Goal: Task Accomplishment & Management: Use online tool/utility

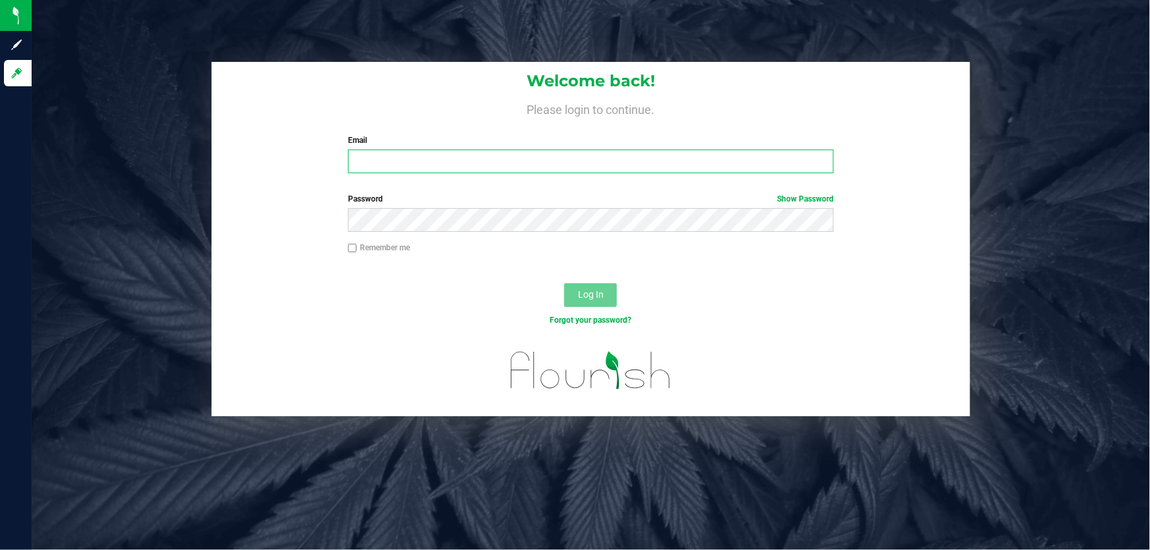
click at [395, 150] on input "Email" at bounding box center [591, 162] width 486 height 24
type input "DDEIOTTE@LIVEPARALLEL.COM"
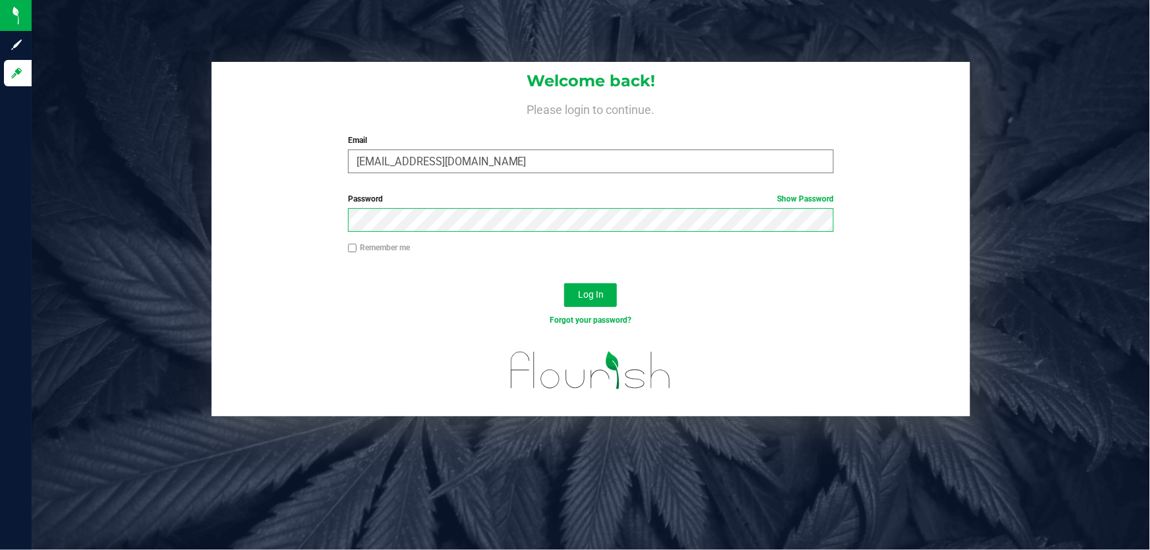
click at [564, 283] on button "Log In" at bounding box center [590, 295] width 53 height 24
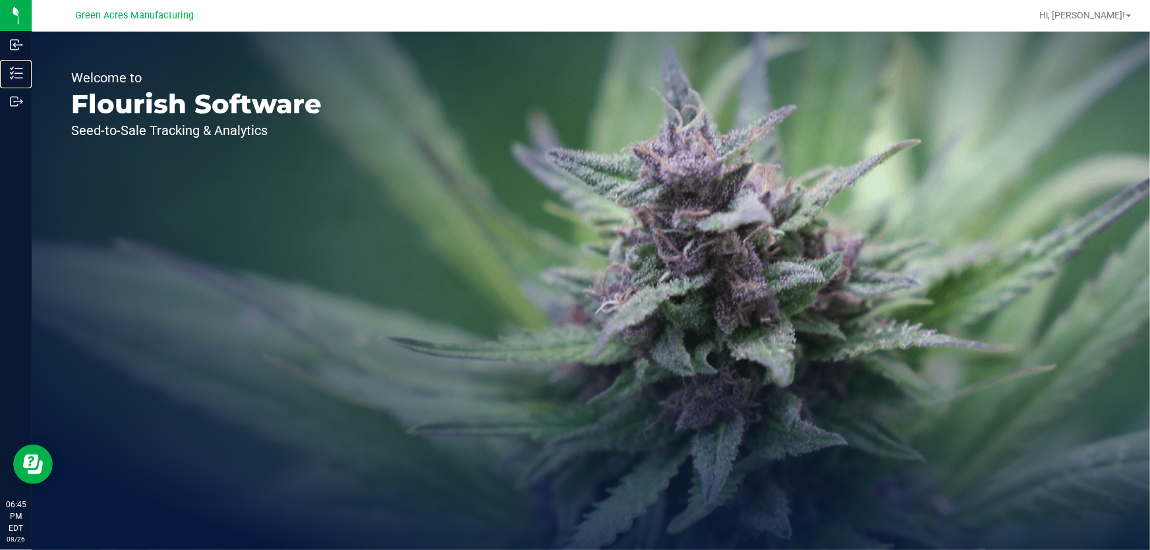
click at [0, 0] on p "Inventory" at bounding box center [0, 0] width 0 height 0
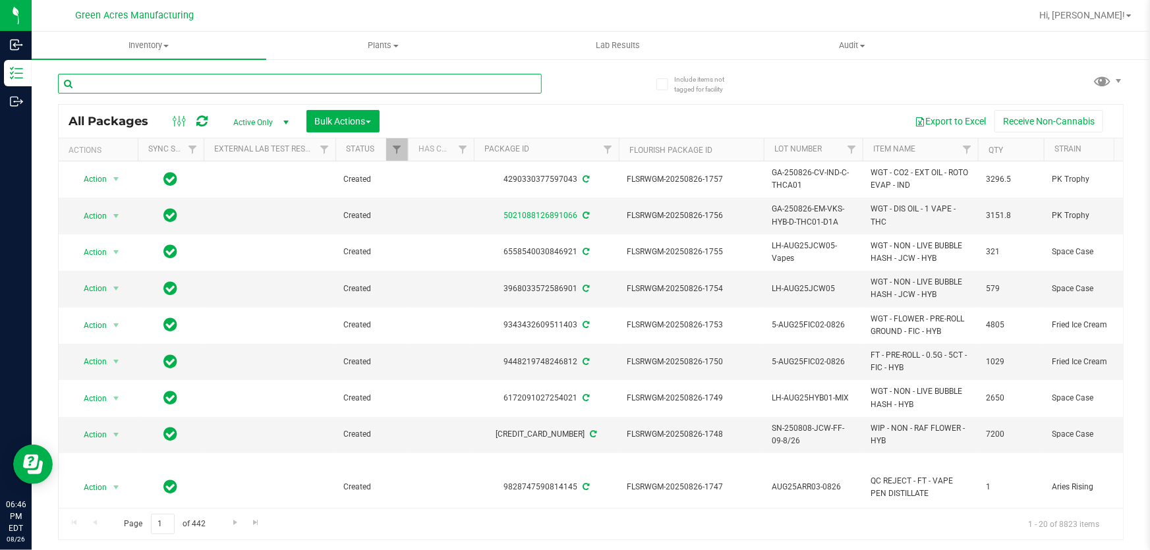
click at [218, 76] on input "text" at bounding box center [300, 84] width 484 height 20
click at [315, 90] on input "text" at bounding box center [300, 84] width 484 height 20
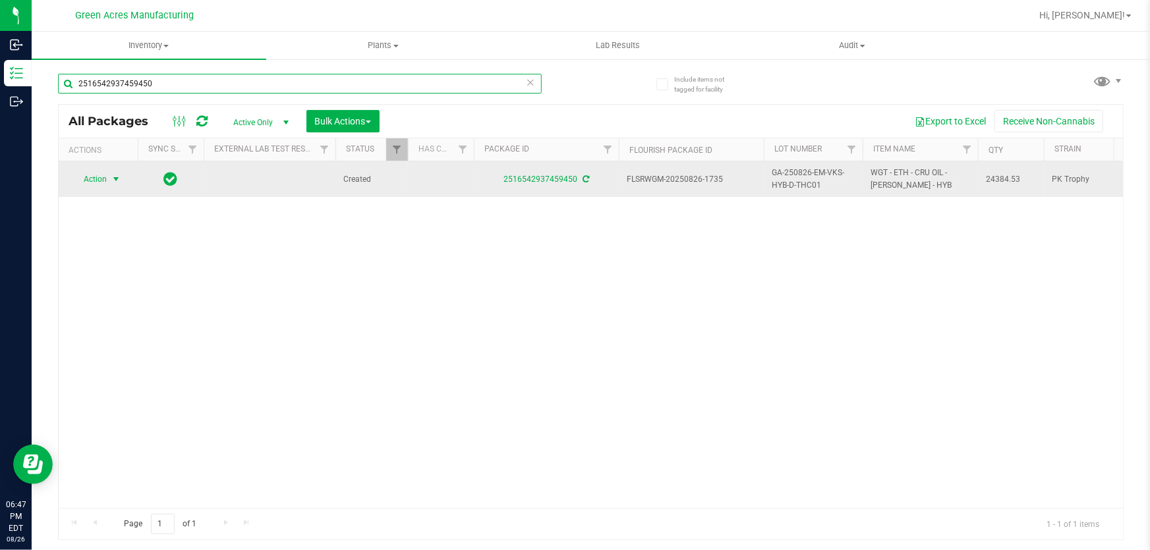
type input "2516542937459450"
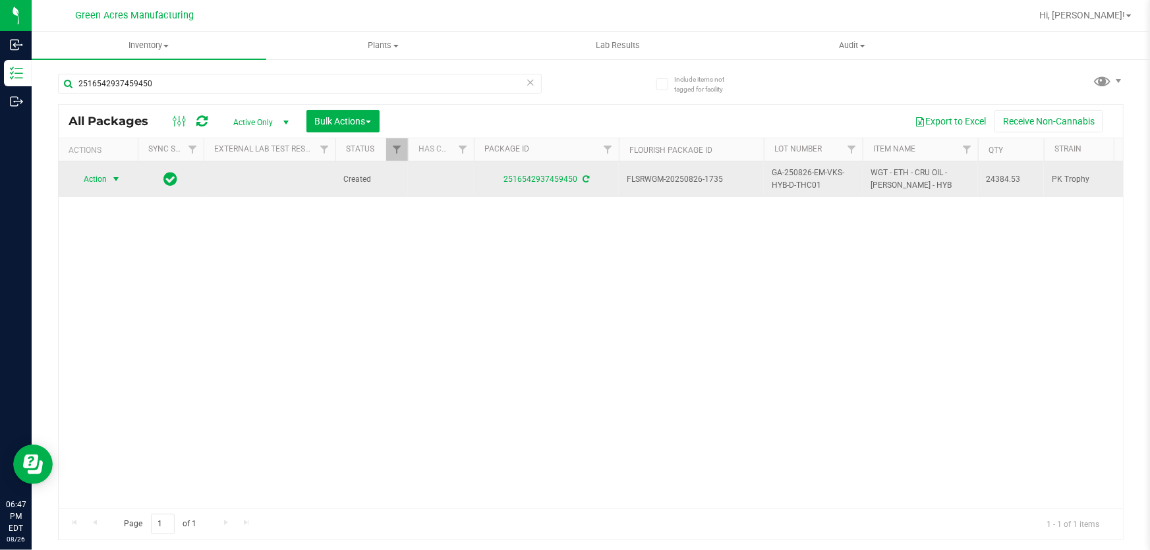
click at [119, 179] on span "select" at bounding box center [116, 179] width 11 height 11
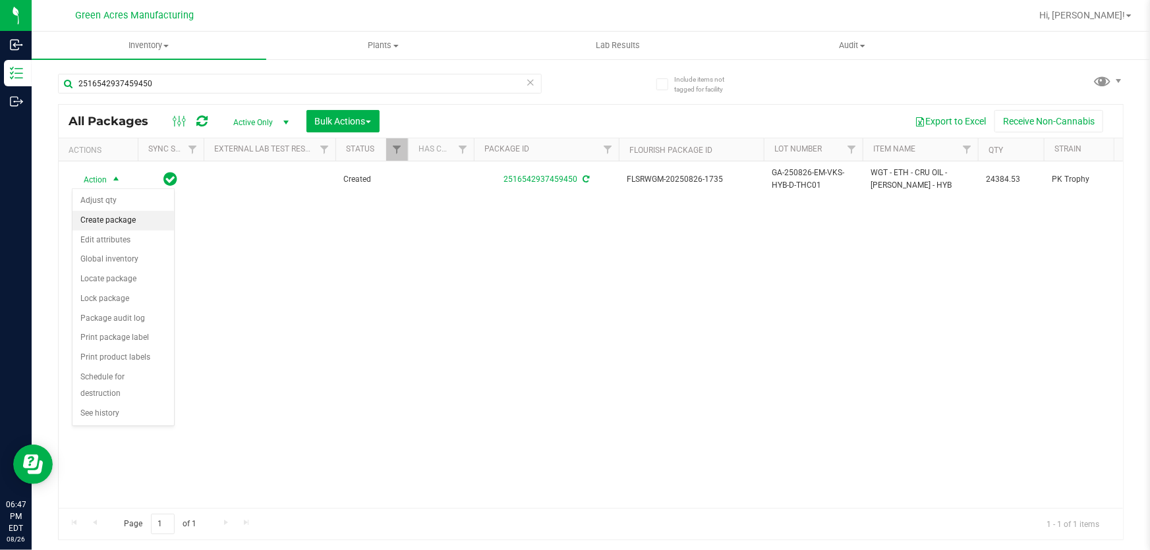
click at [133, 223] on li "Create package" at bounding box center [124, 221] width 102 height 20
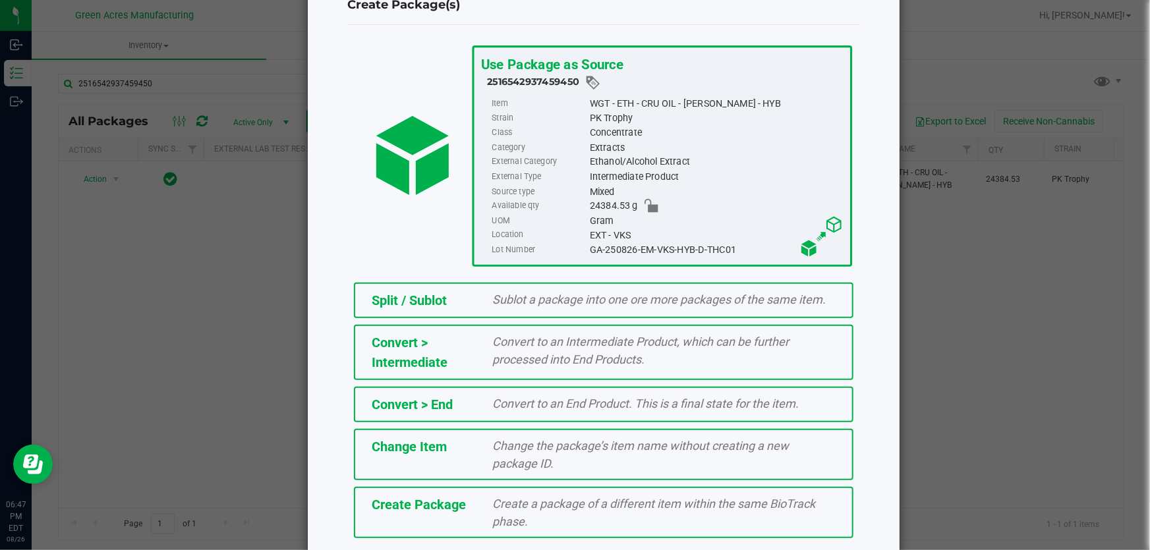
scroll to position [90, 0]
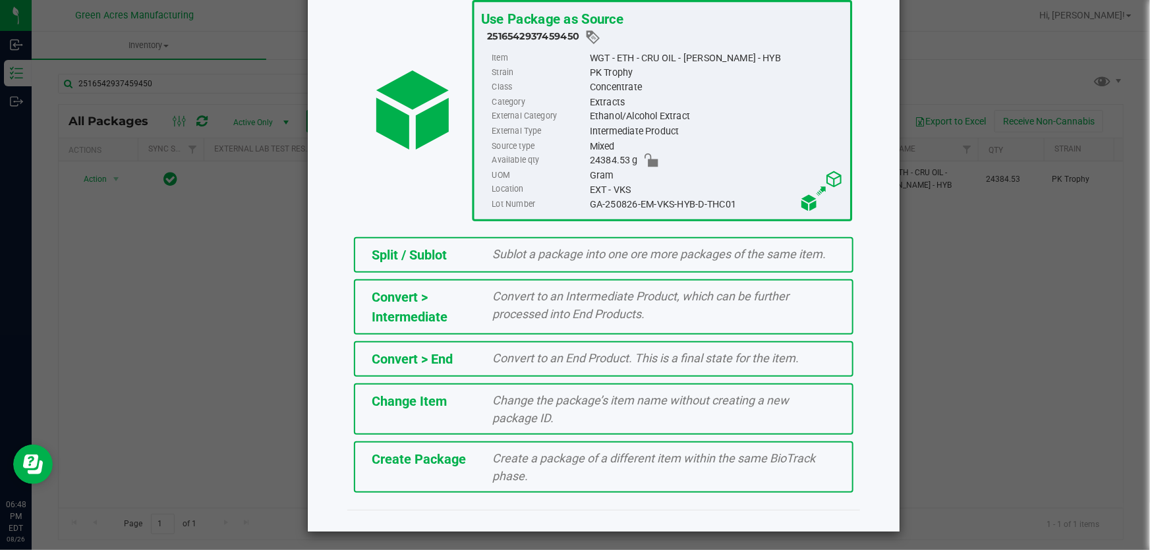
click at [483, 471] on div "Create a package of a different item within the same BioTrack phase." at bounding box center [664, 468] width 363 height 36
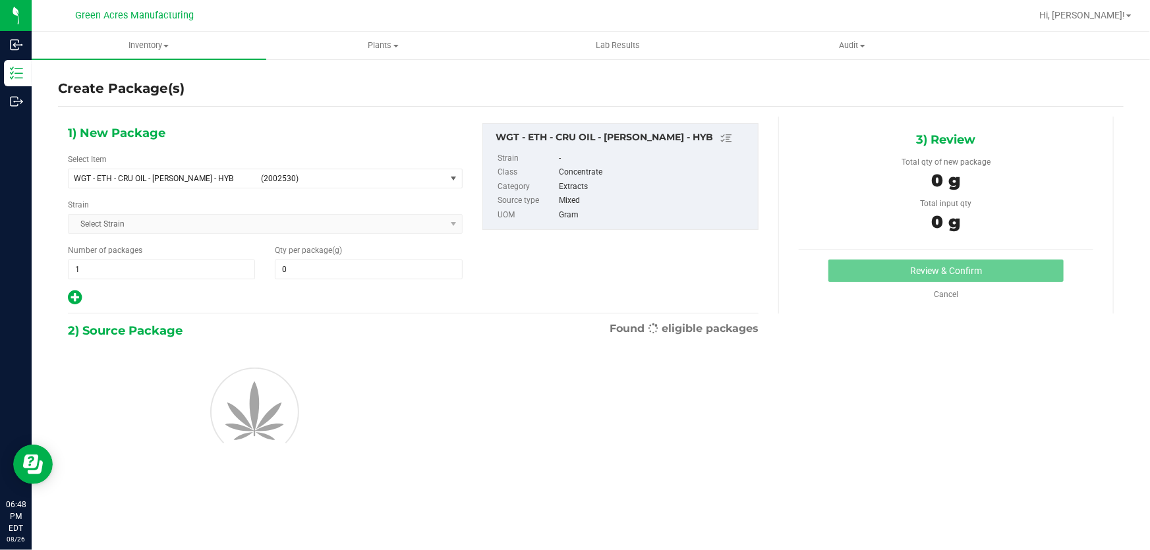
type input "0.0000"
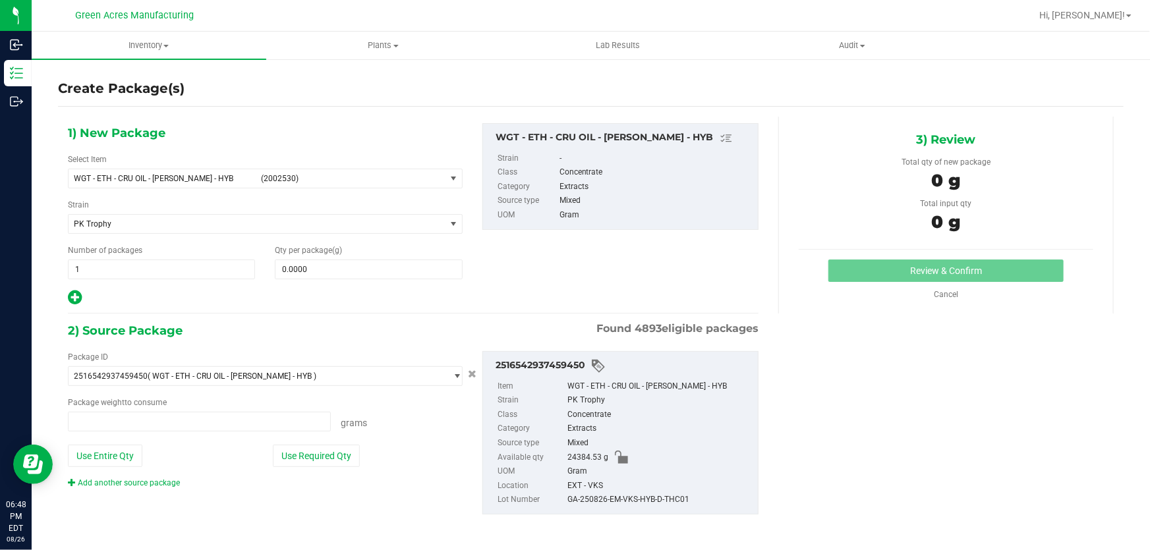
type input "0.0000 g"
click at [448, 178] on span "select" at bounding box center [453, 178] width 11 height 11
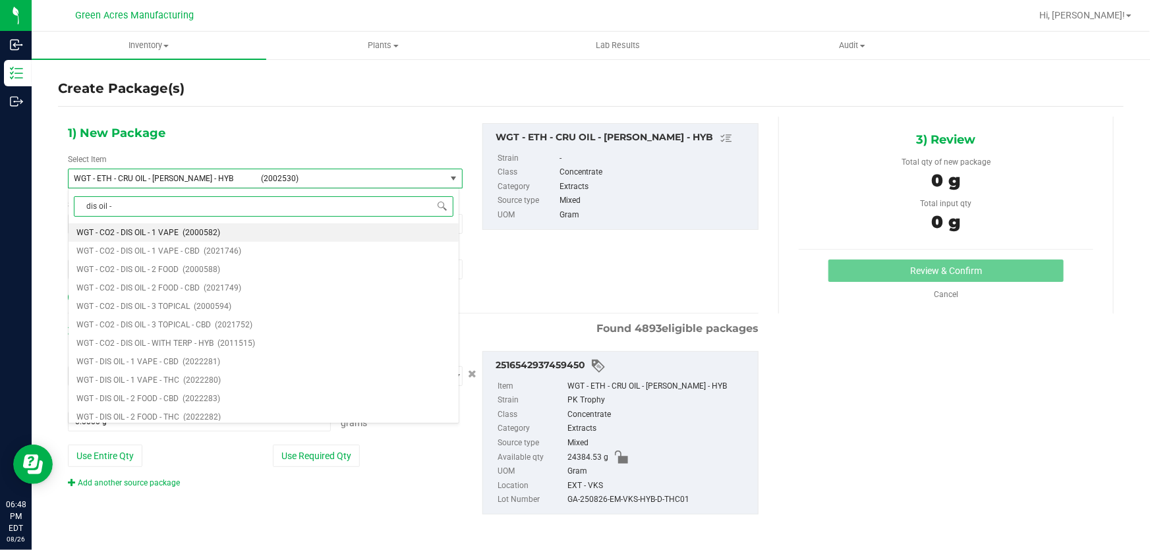
type input "dis oil - 1"
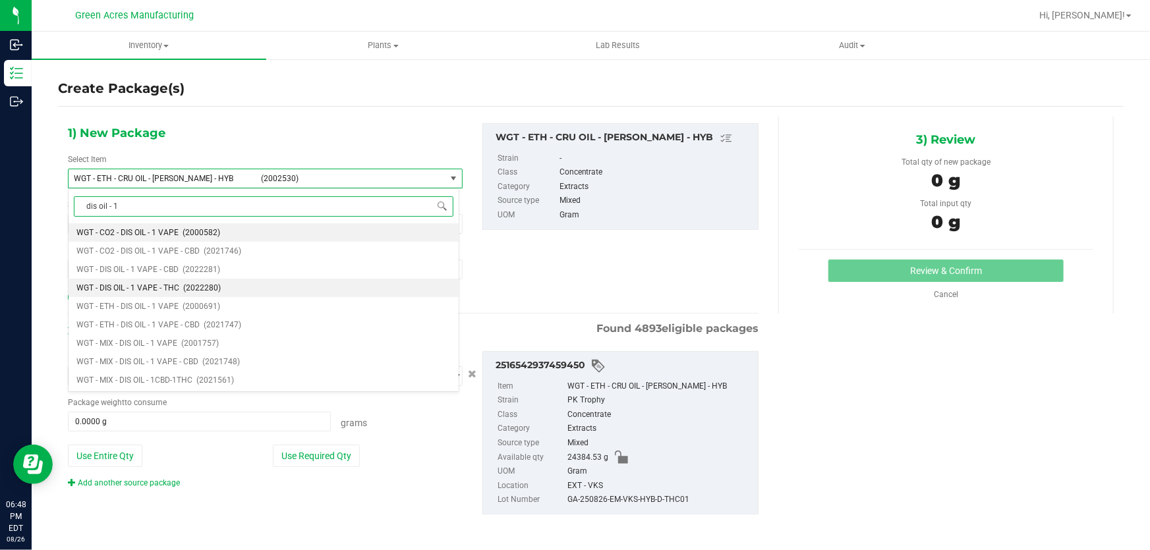
click at [209, 283] on span "(2022280)" at bounding box center [202, 287] width 38 height 9
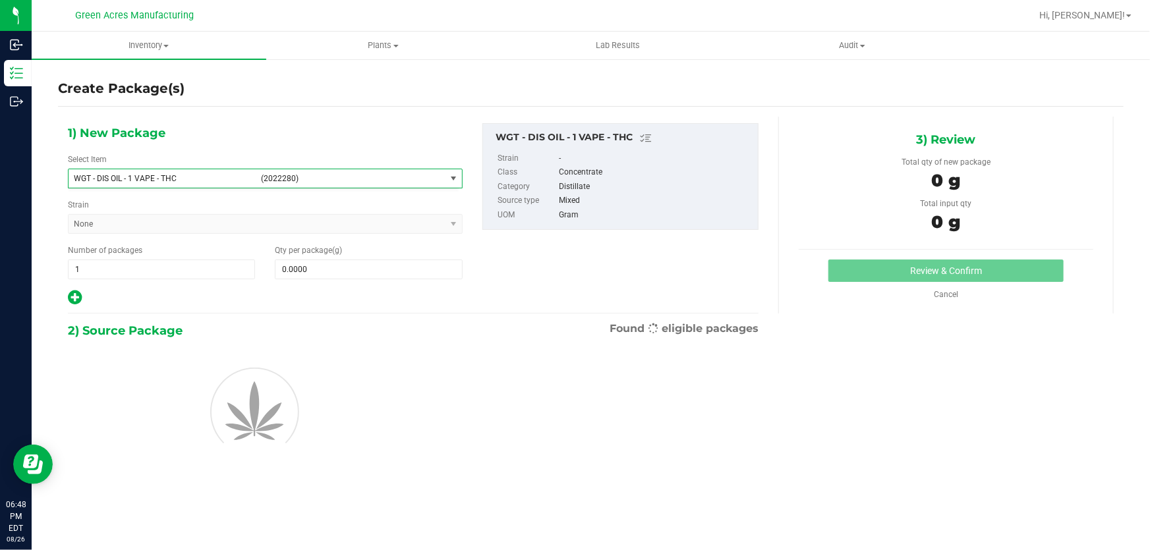
type input "0.0000"
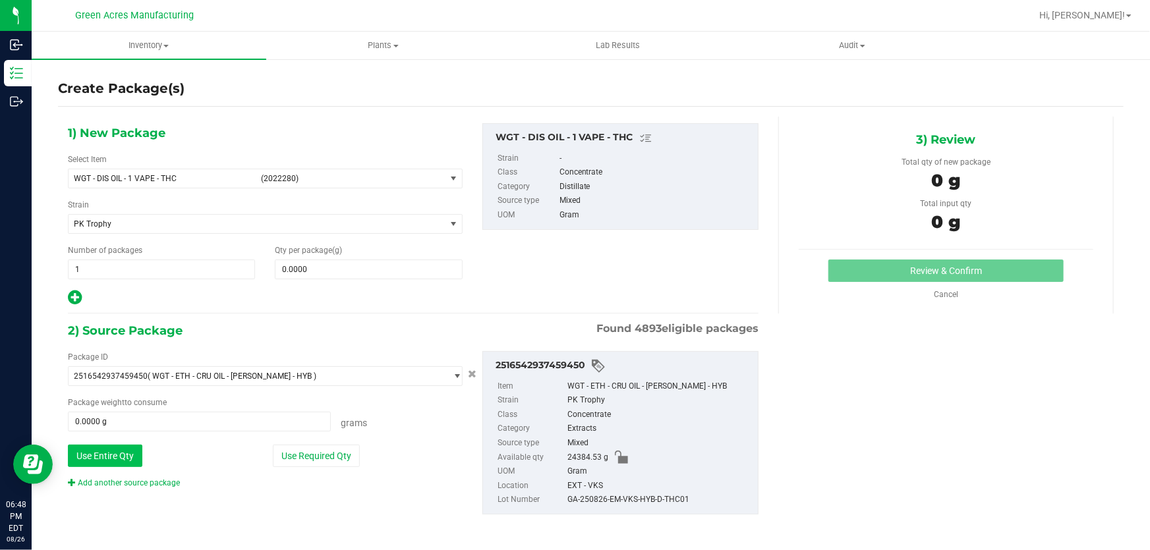
click at [139, 451] on button "Use Entire Qty" at bounding box center [105, 456] width 74 height 22
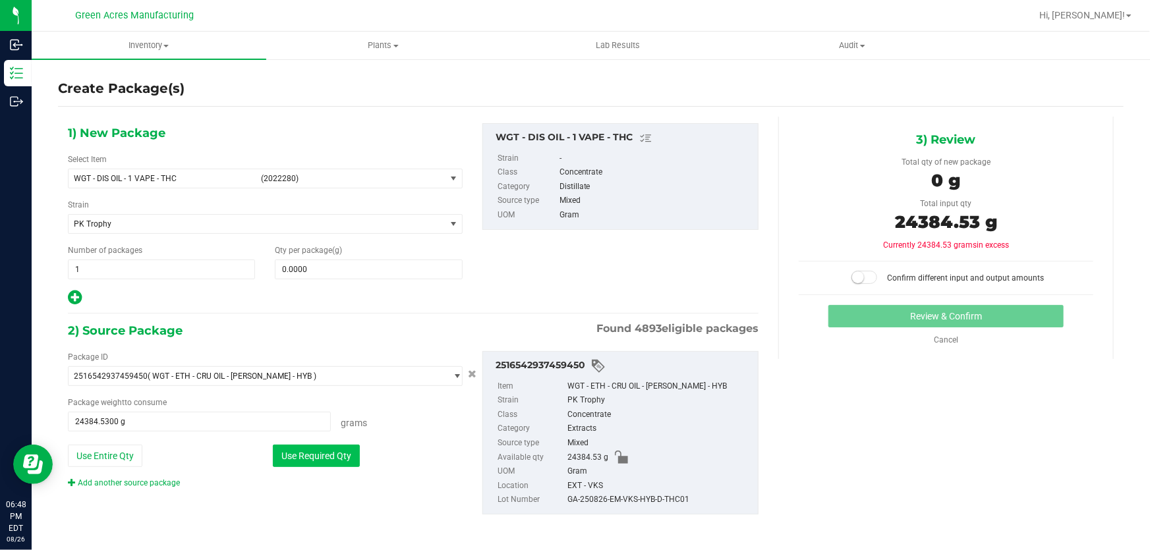
click at [330, 457] on button "Use Required Qty" at bounding box center [316, 456] width 87 height 22
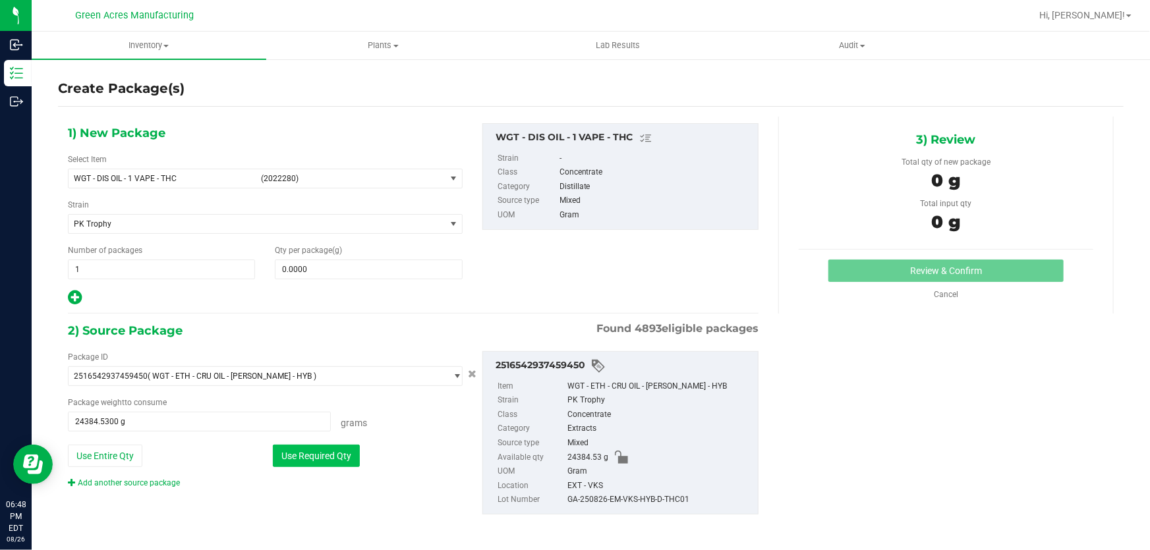
type input "0.0000 g"
click at [408, 257] on div "Qty per package (g) 0.0000 0" at bounding box center [368, 262] width 207 height 35
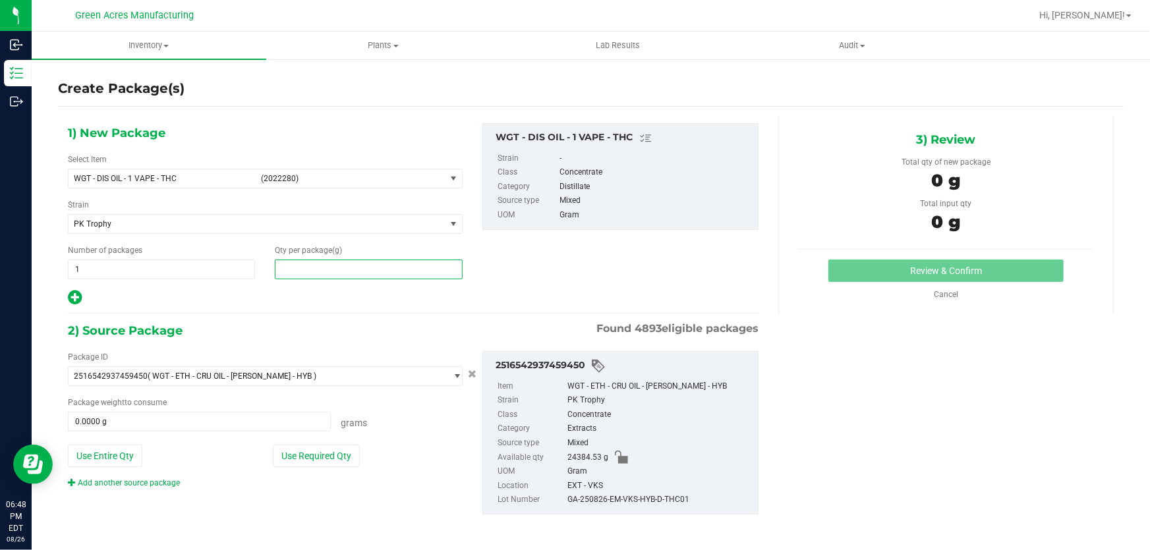
click at [399, 270] on span at bounding box center [368, 270] width 187 height 20
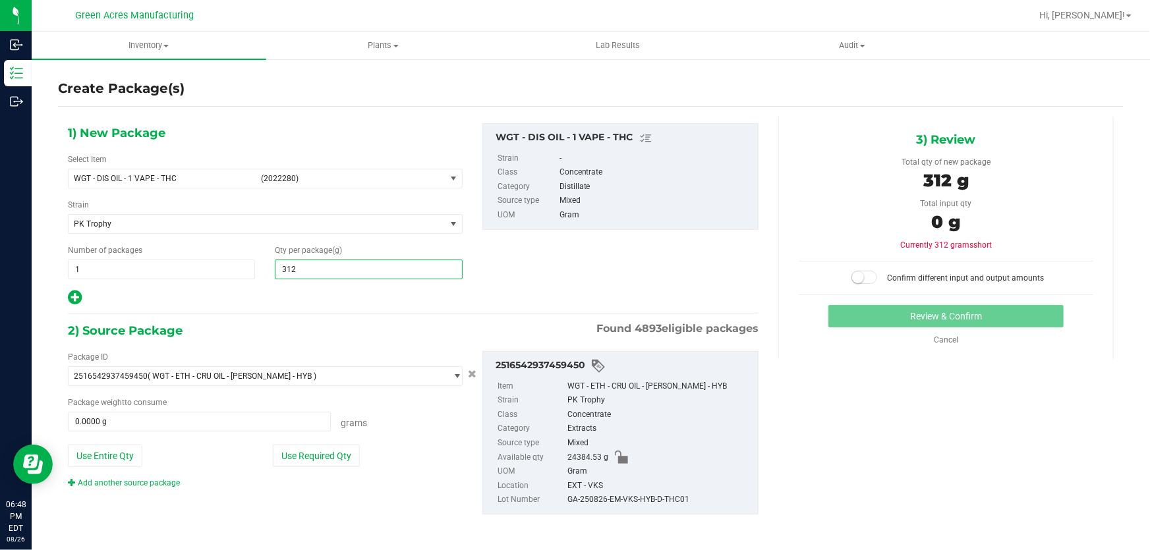
type input "3127"
type input "3,127.0000"
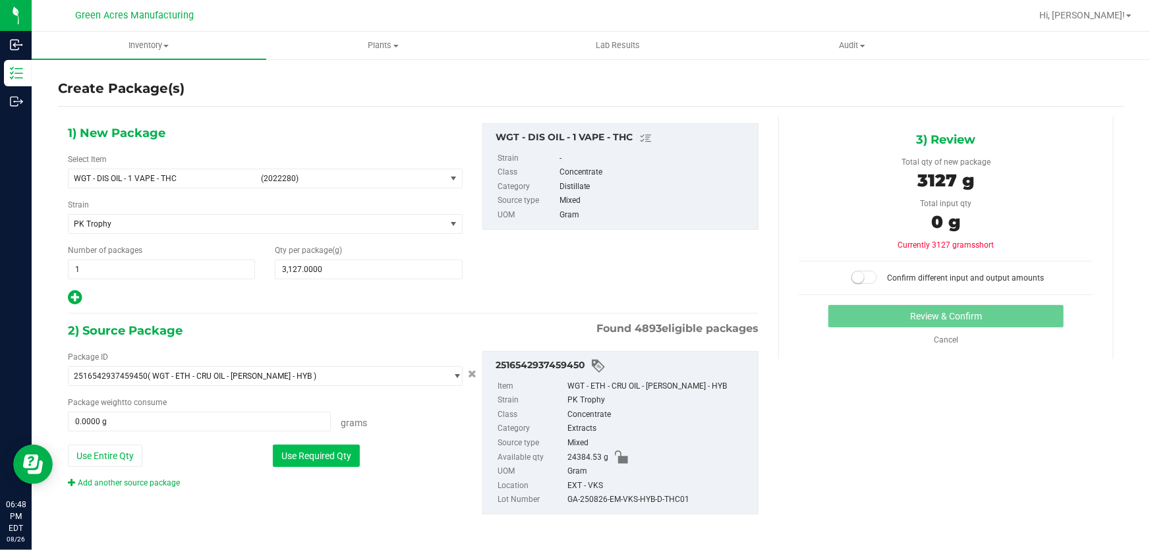
click at [323, 452] on button "Use Required Qty" at bounding box center [316, 456] width 87 height 22
type input "3127.0000 g"
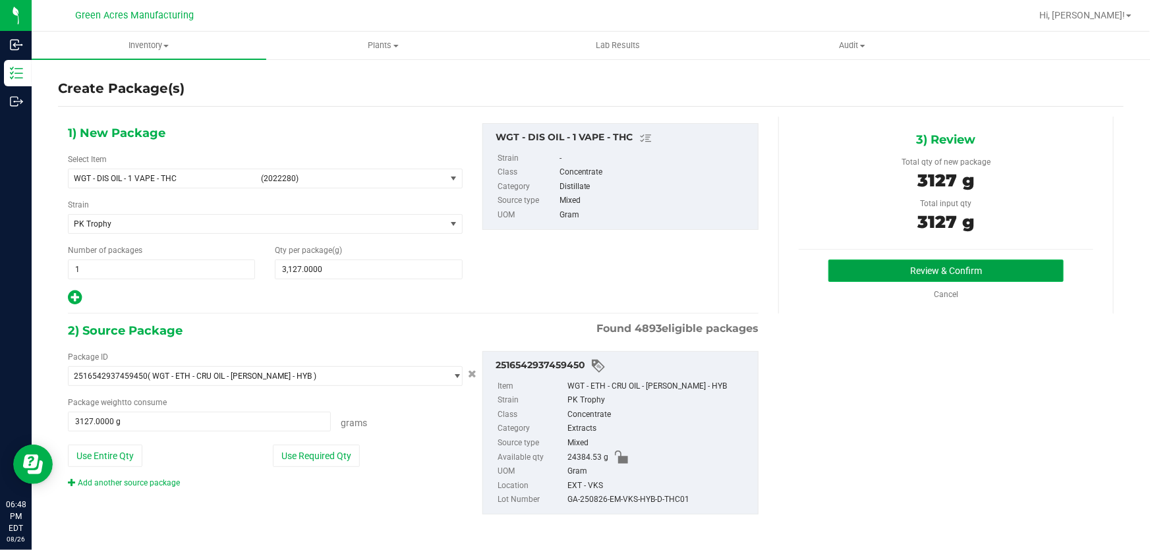
click at [845, 274] on button "Review & Confirm" at bounding box center [947, 271] width 236 height 22
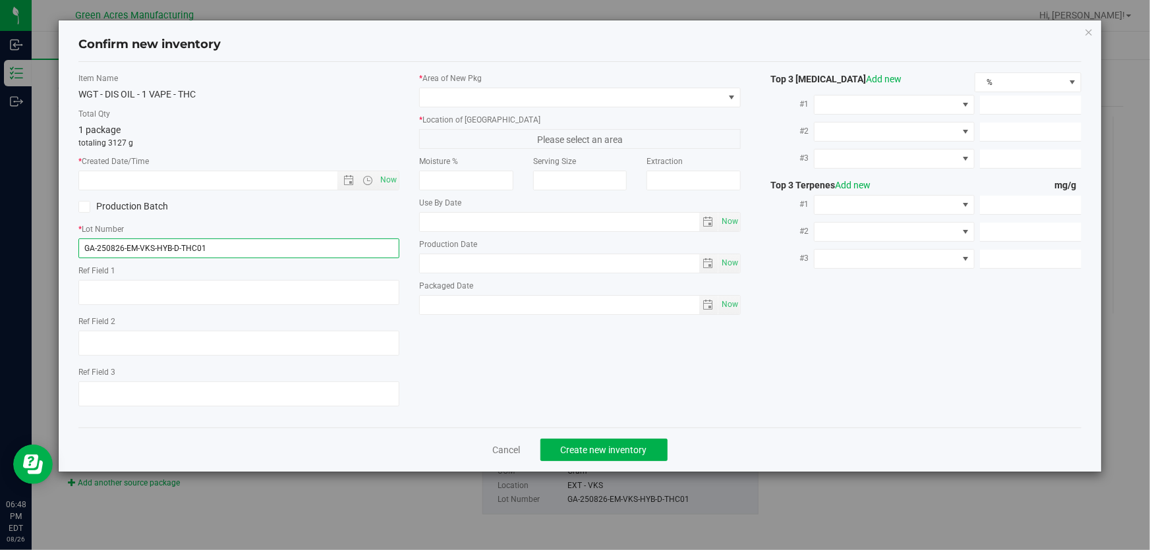
click at [284, 250] on input "GA-250826-EM-VKS-HYB-D-THC01" at bounding box center [238, 249] width 321 height 20
type input "GA-250826-EM-VKS-HYB-D-THC01-D1B"
click at [389, 175] on span "Now" at bounding box center [389, 180] width 22 height 19
type input "[DATE] 6:49 PM"
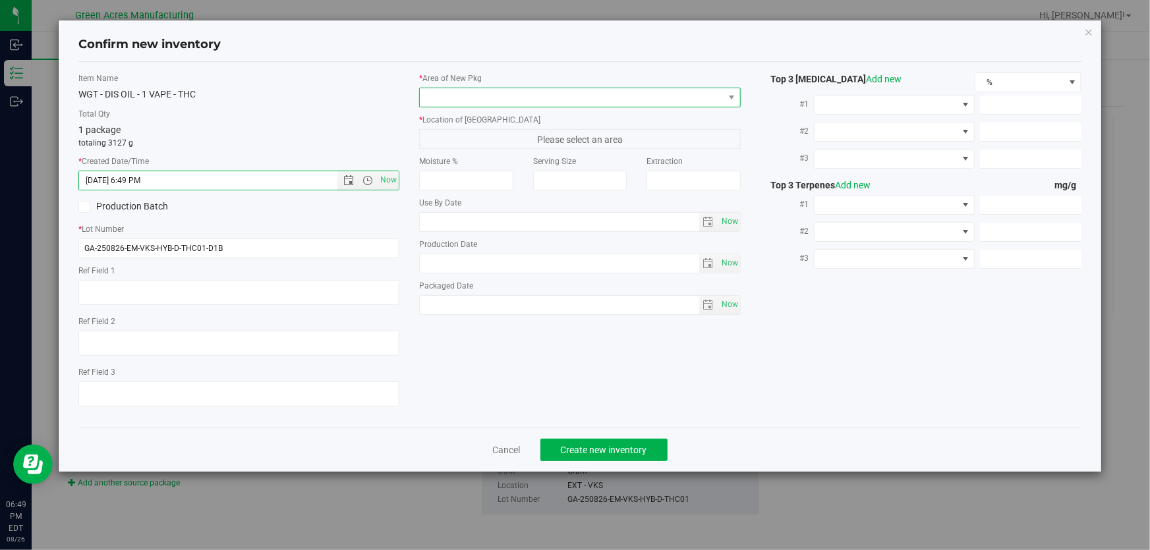
click at [501, 103] on span at bounding box center [571, 97] width 303 height 18
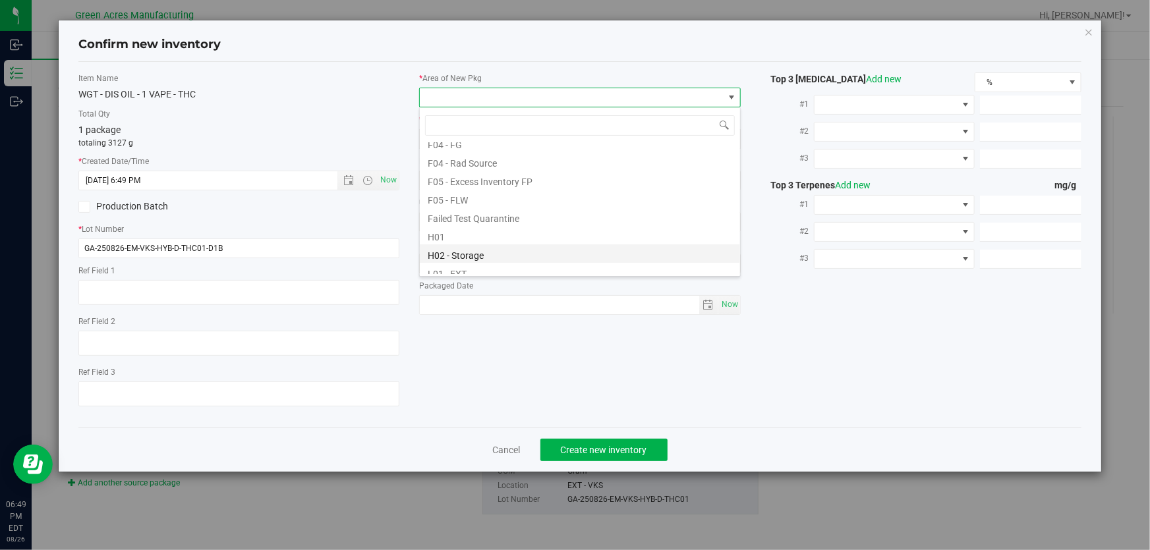
scroll to position [179, 0]
click at [481, 265] on li "L03 - EXT" at bounding box center [580, 267] width 320 height 18
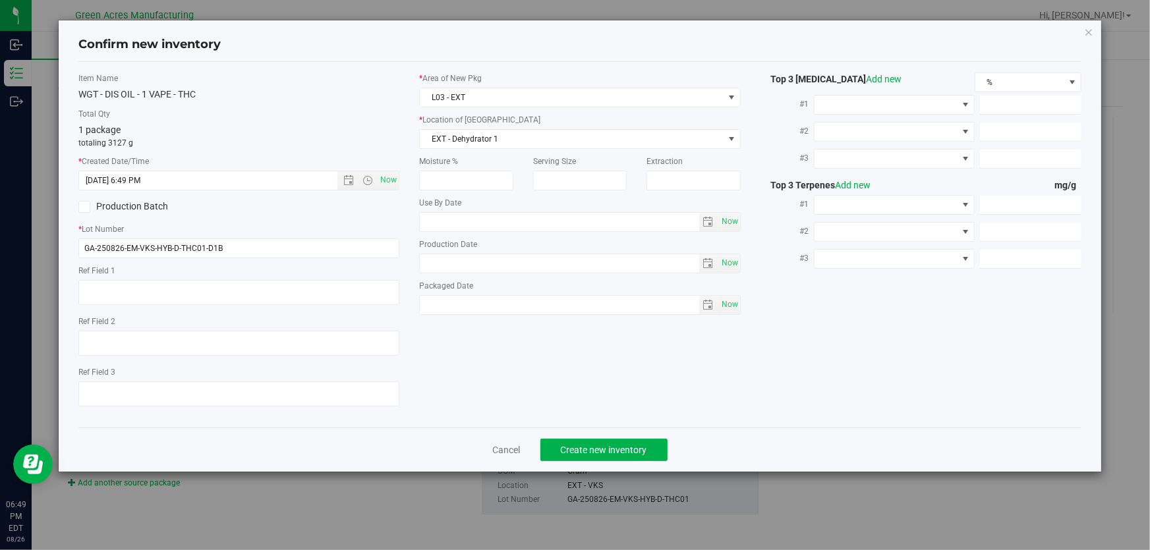
click at [527, 149] on div "* Area of [GEOGRAPHIC_DATA] L03 - EXT * Location of [GEOGRAPHIC_DATA] EXT - Deh…" at bounding box center [579, 197] width 341 height 249
click at [531, 142] on span "EXT - Dehydrator 1" at bounding box center [571, 139] width 303 height 18
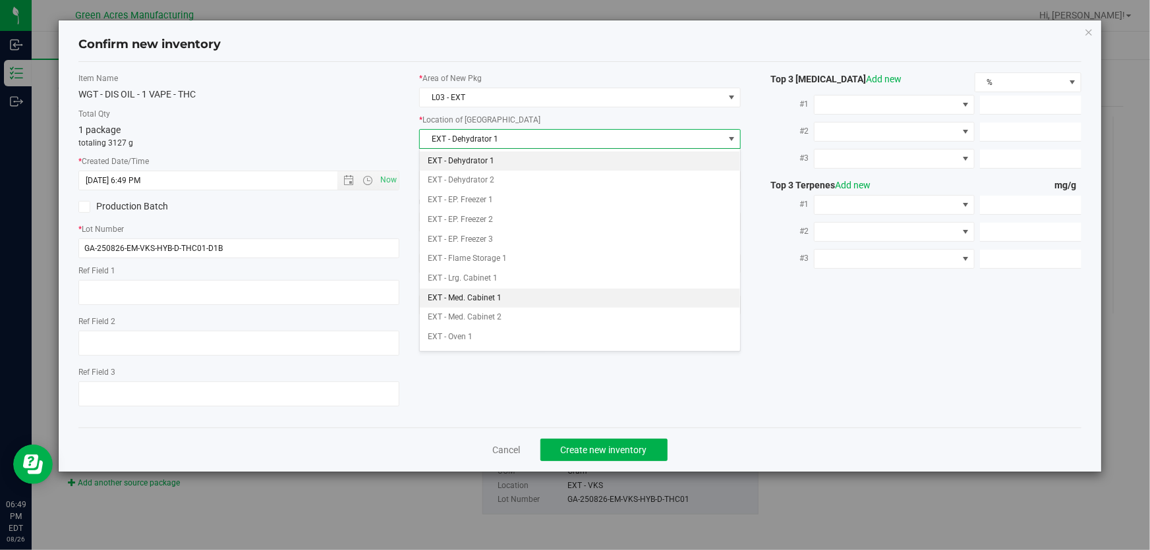
click at [523, 303] on li "EXT - Med. Cabinet 1" at bounding box center [580, 299] width 320 height 20
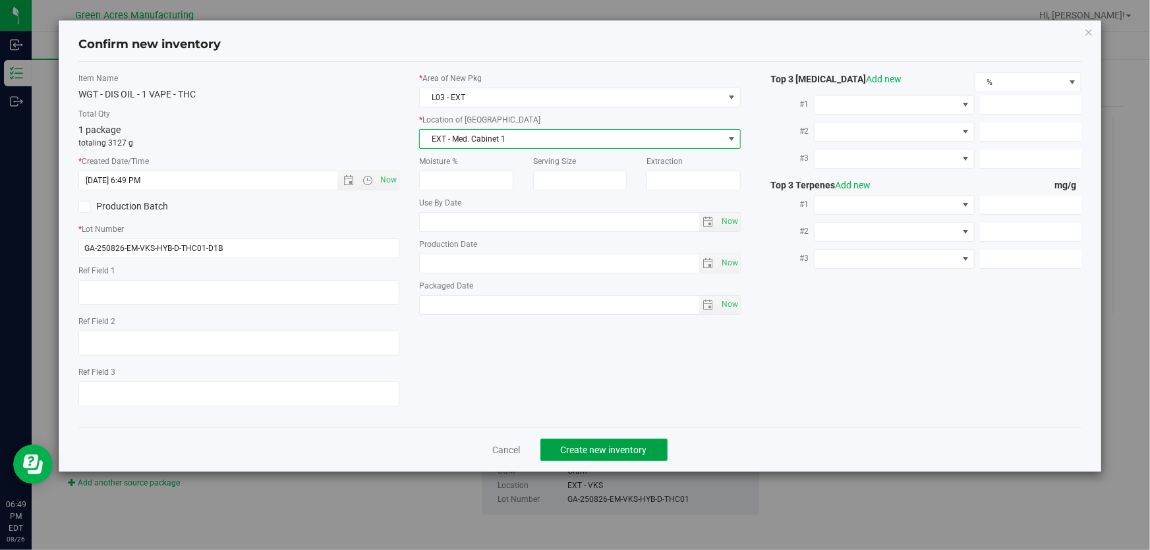
click at [597, 451] on span "Create new inventory" at bounding box center [604, 450] width 86 height 11
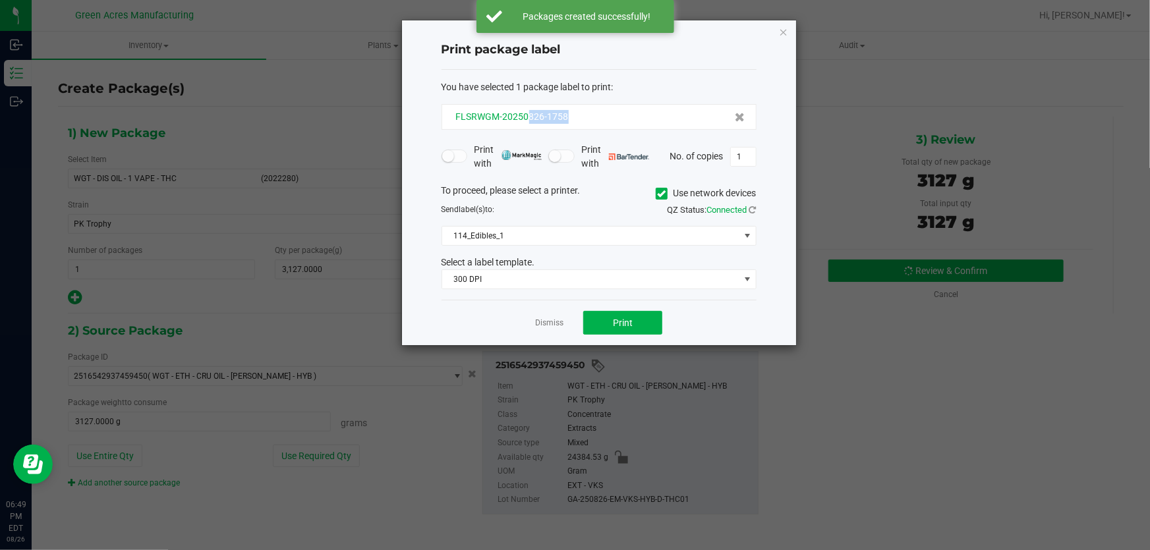
drag, startPoint x: 579, startPoint y: 119, endPoint x: 527, endPoint y: 115, distance: 51.5
click at [527, 115] on div "FLSRWGM-20250826-1758" at bounding box center [599, 117] width 293 height 14
copy span "826-1758"
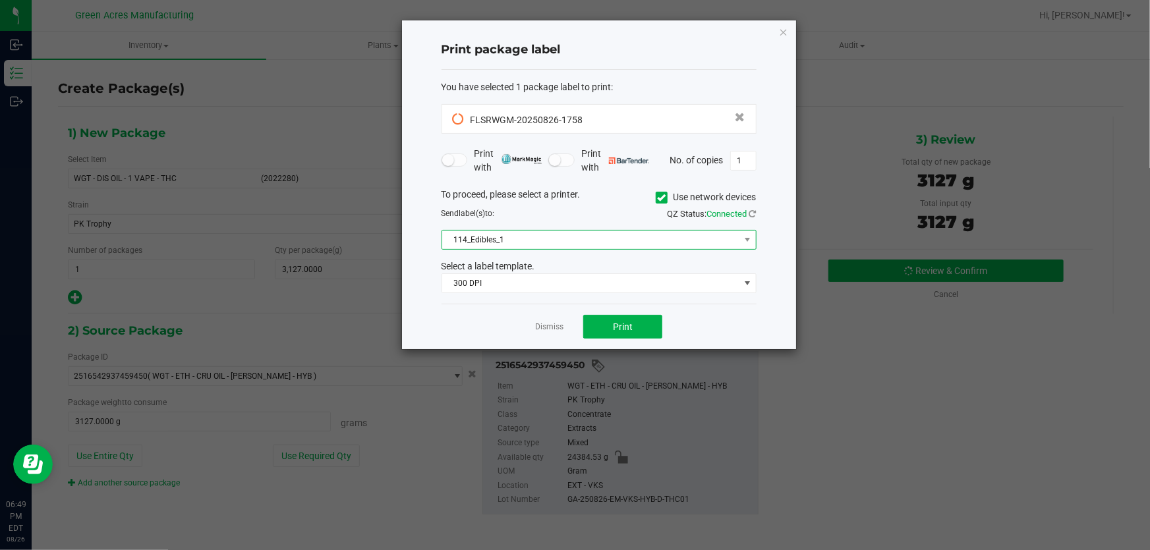
click at [714, 235] on span "114_Edibles_1" at bounding box center [590, 240] width 297 height 18
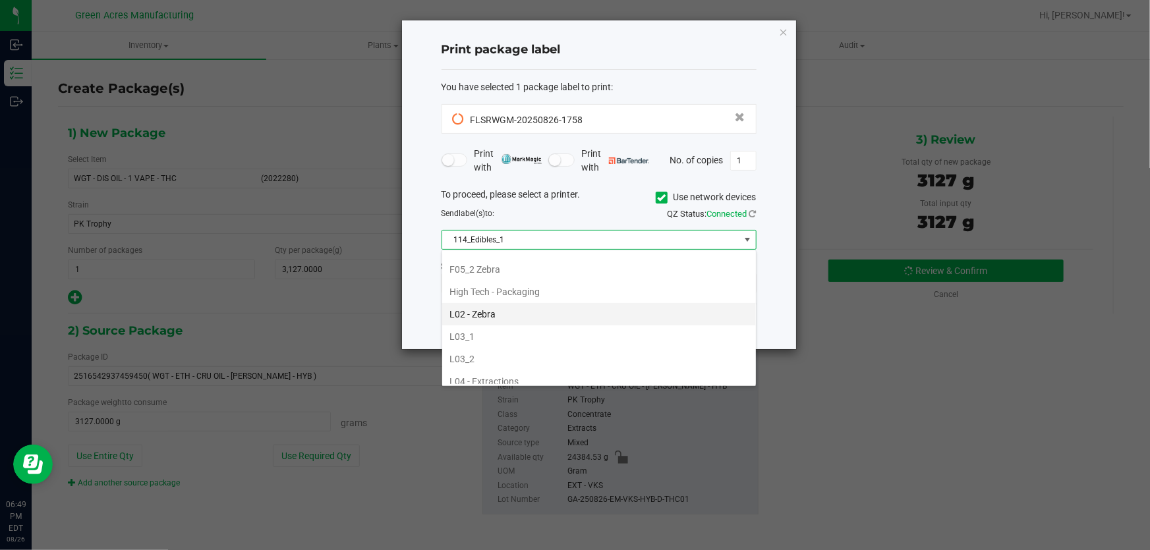
scroll to position [419, 0]
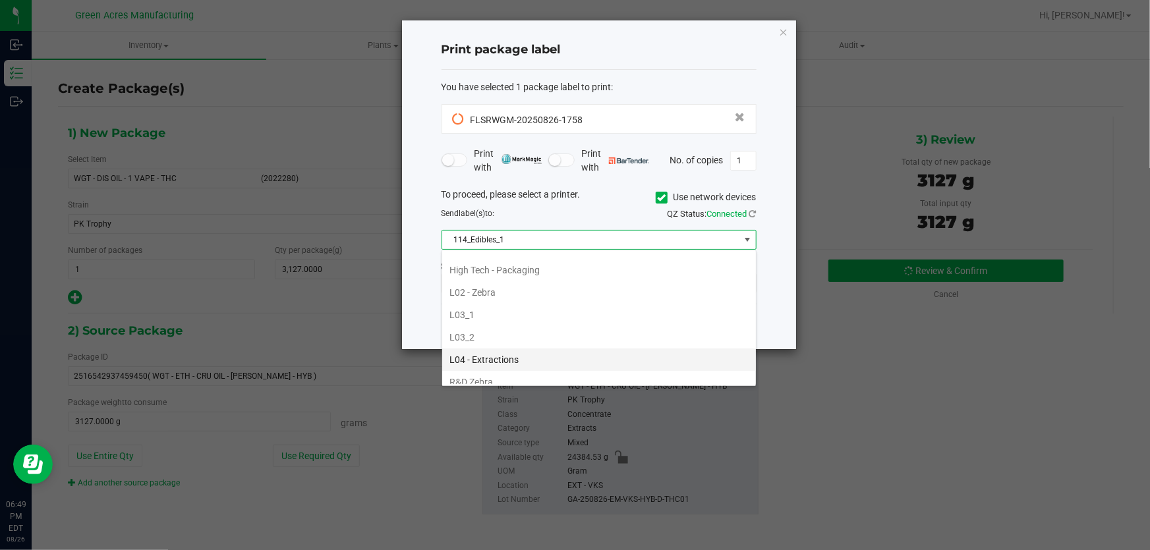
click at [530, 349] on li "L04 - Extractions" at bounding box center [599, 360] width 314 height 22
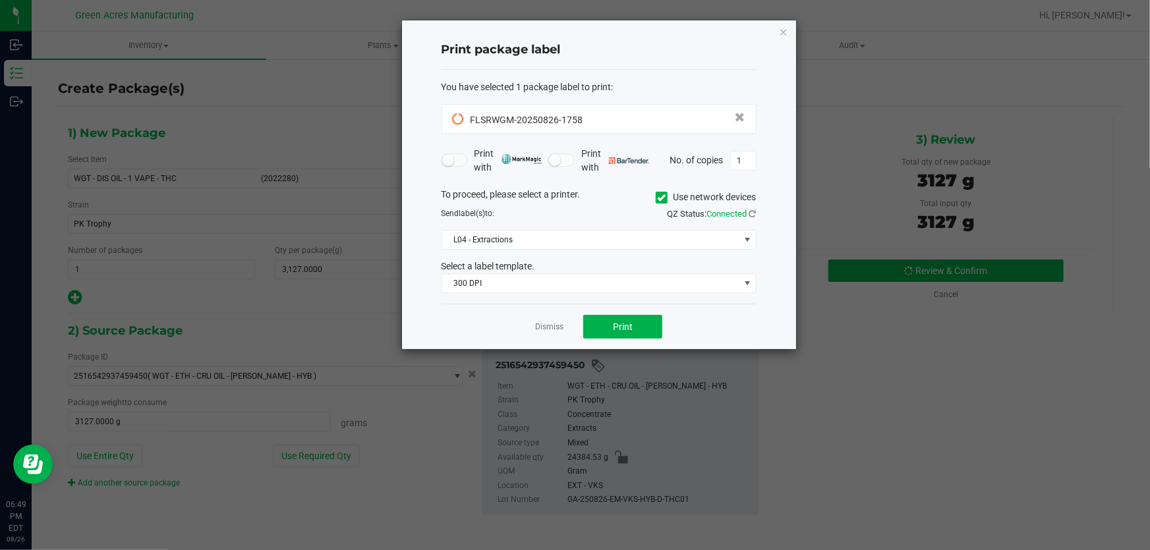
click at [622, 208] on div "QZ Status: Connected" at bounding box center [682, 214] width 167 height 13
click at [629, 326] on span "Print" at bounding box center [623, 327] width 20 height 11
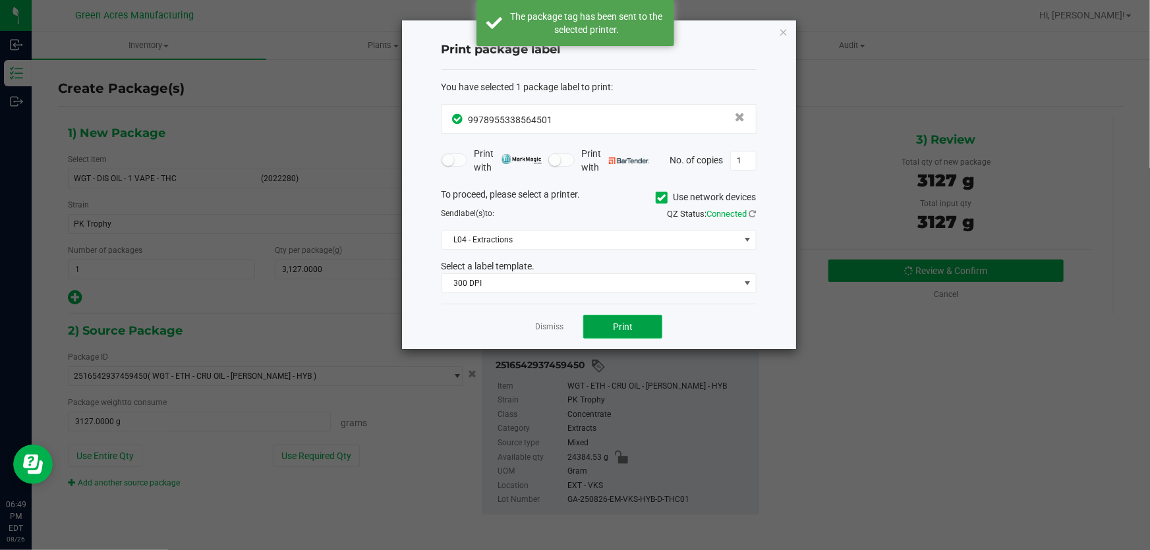
click at [629, 326] on span "Print" at bounding box center [623, 327] width 20 height 11
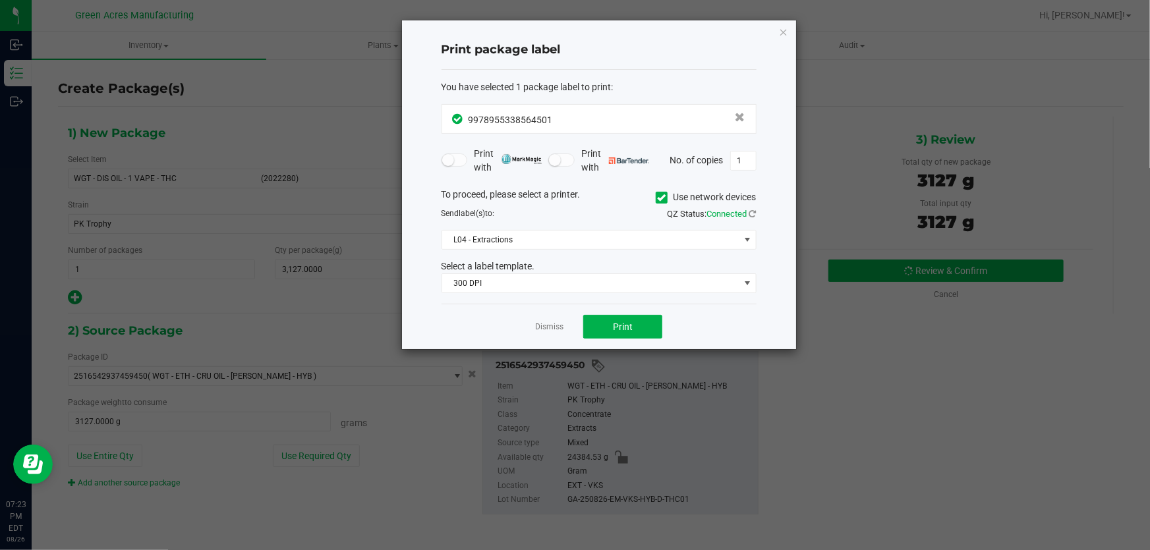
click at [259, 60] on ngb-modal-window "Print package label You have selected 1 package label to print : 99789553385645…" at bounding box center [575, 275] width 1150 height 550
click at [551, 327] on link "Dismiss" at bounding box center [549, 327] width 28 height 11
